Goal: Information Seeking & Learning: Find specific page/section

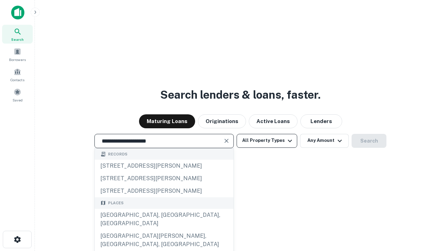
click at [164, 229] on div "[GEOGRAPHIC_DATA], [GEOGRAPHIC_DATA], [GEOGRAPHIC_DATA]" at bounding box center [164, 218] width 139 height 21
type input "**********"
click at [267, 140] on button "All Property Types" at bounding box center [266, 141] width 61 height 14
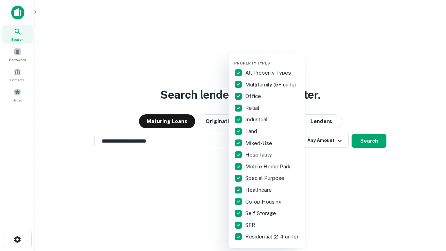
click at [272, 58] on button "button" at bounding box center [272, 58] width 77 height 0
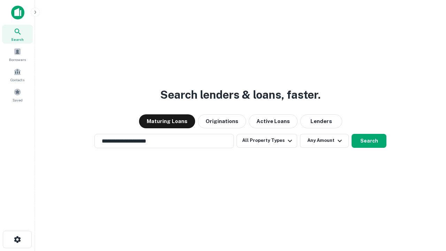
scroll to position [11, 0]
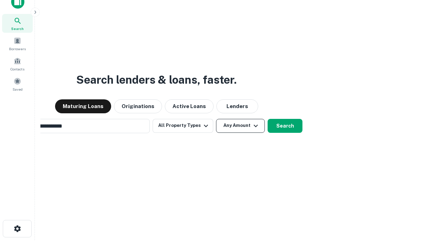
click at [216, 119] on button "Any Amount" at bounding box center [240, 126] width 49 height 14
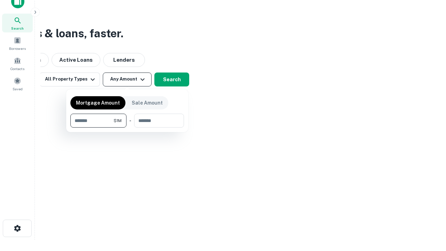
type input "*******"
click at [127, 127] on button "button" at bounding box center [126, 127] width 113 height 0
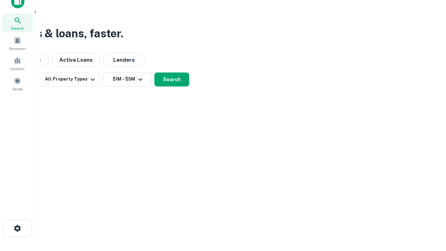
scroll to position [11, 0]
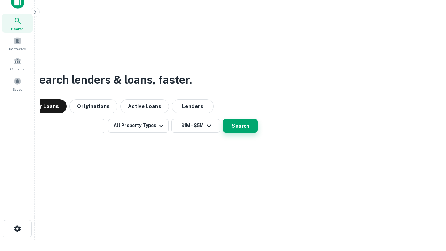
click at [223, 119] on button "Search" at bounding box center [240, 126] width 35 height 14
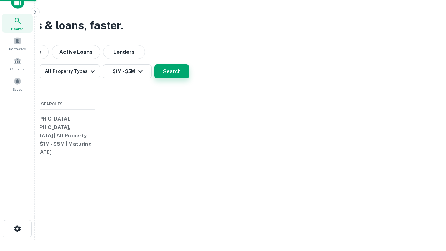
scroll to position [11, 0]
